Goal: Complete application form

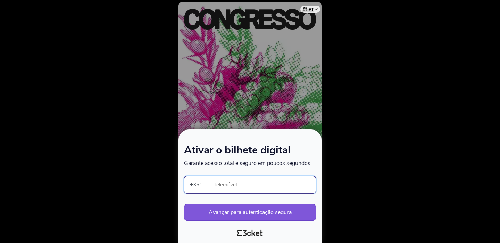
click at [228, 185] on input "Telemóvel" at bounding box center [265, 184] width 102 height 17
type input "916093325"
click at [253, 211] on button "Avançar para autenticação segura" at bounding box center [250, 212] width 132 height 17
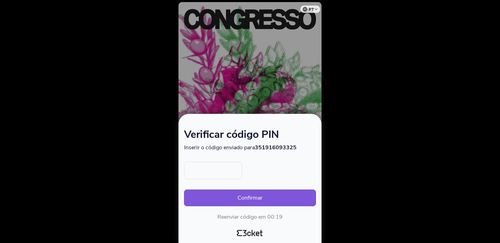
click at [215, 174] on input "text" at bounding box center [213, 170] width 58 height 17
type input "4908"
click at [248, 196] on button "Confirmar" at bounding box center [250, 198] width 132 height 17
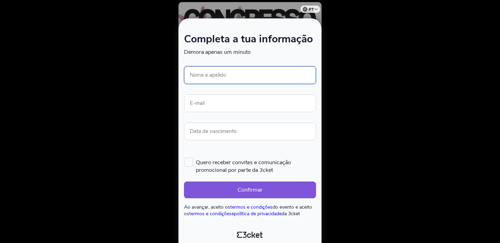
click at [217, 75] on input "Nome e apelido" at bounding box center [250, 75] width 132 height 18
type input "[PERSON_NAME]"
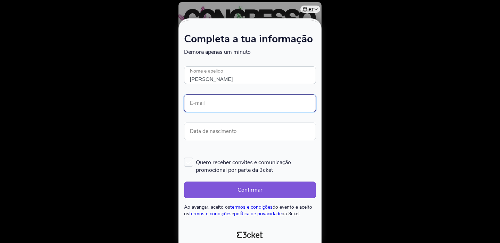
type input "liliana.cfig@gmail.com"
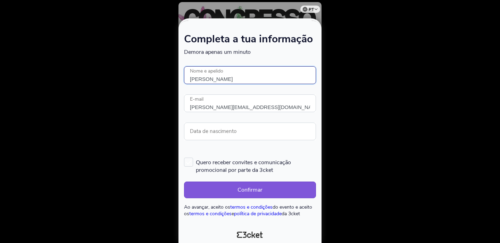
scroll to position [1, 0]
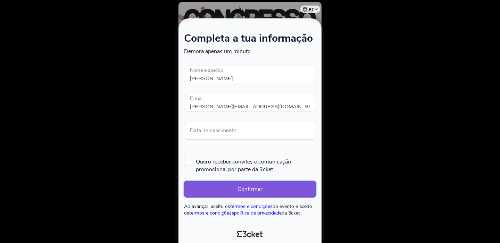
click at [247, 186] on button "Confirmar" at bounding box center [250, 189] width 132 height 17
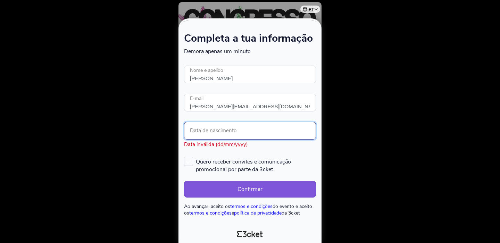
click at [215, 128] on input "Data de nascimento" at bounding box center [250, 131] width 132 height 18
type input "31/12/1986"
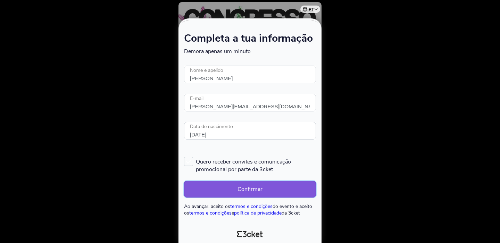
click at [248, 188] on button "Confirmar" at bounding box center [250, 189] width 132 height 17
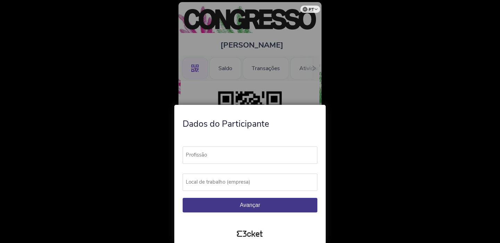
click at [203, 157] on label "Profissão" at bounding box center [253, 155] width 141 height 17
click at [203, 157] on input "Profissão" at bounding box center [250, 155] width 135 height 17
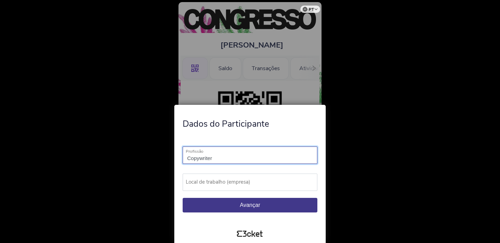
type input "Copywriter"
click at [209, 180] on label "Local de trabalho (empresa)" at bounding box center [253, 182] width 141 height 17
click at [209, 180] on input "Local de trabalho (empresa)" at bounding box center [250, 182] width 135 height 17
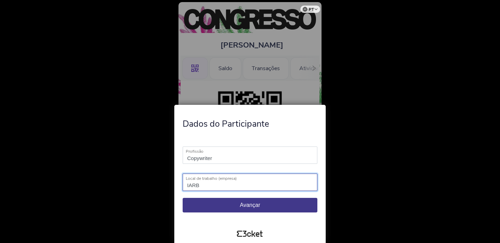
type input "IARB"
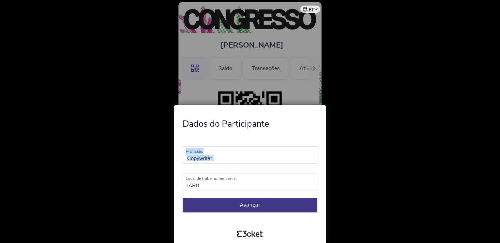
drag, startPoint x: 221, startPoint y: 155, endPoint x: 183, endPoint y: 156, distance: 38.2
click at [183, 156] on div "Copywriter Profissão Campo obrigatório" at bounding box center [250, 156] width 135 height 19
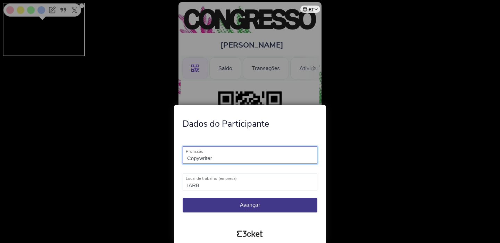
click at [225, 158] on input "Copywriter" at bounding box center [250, 155] width 135 height 17
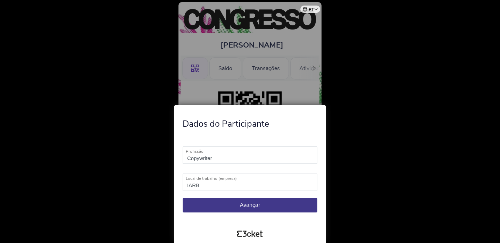
click at [252, 204] on span "Avançar" at bounding box center [250, 205] width 20 height 6
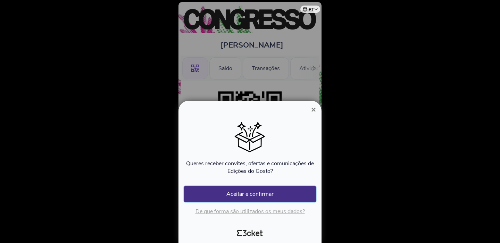
click at [252, 194] on button "Aceitar e confirmar" at bounding box center [250, 194] width 132 height 16
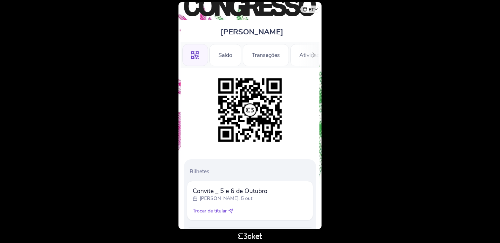
scroll to position [50, 0]
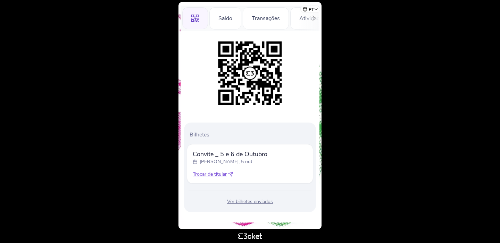
click at [312, 17] on icon at bounding box center [313, 18] width 5 height 5
click at [242, 18] on div "Programa" at bounding box center [246, 18] width 42 height 22
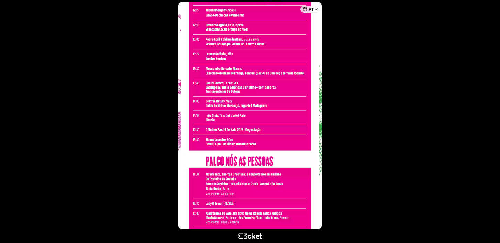
scroll to position [1446, 0]
